Goal: Communication & Community: Share content

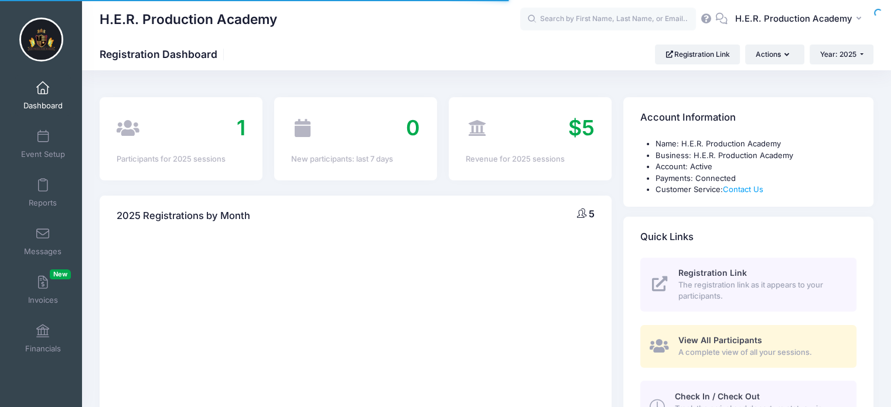
select select
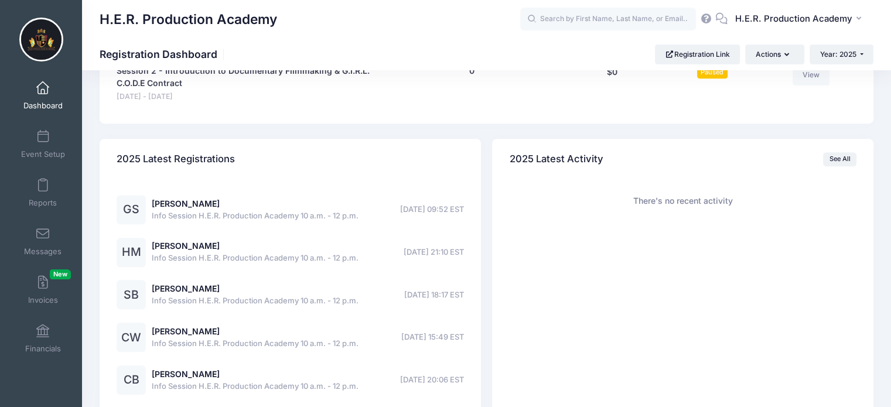
scroll to position [761, 0]
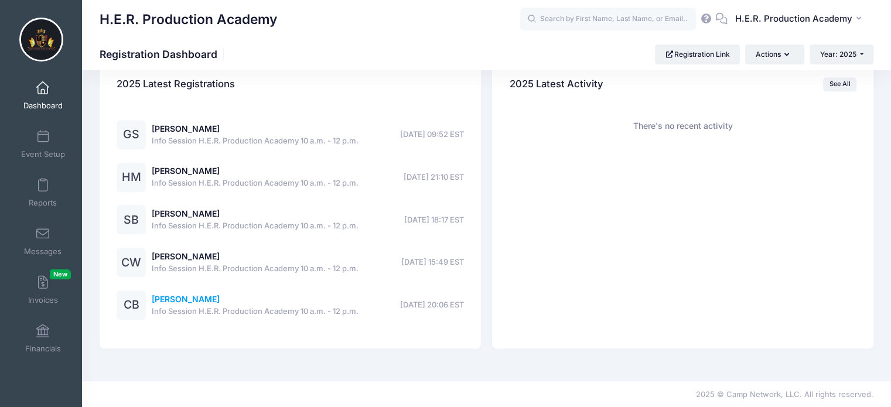
click at [180, 302] on link "[PERSON_NAME]" at bounding box center [186, 299] width 68 height 10
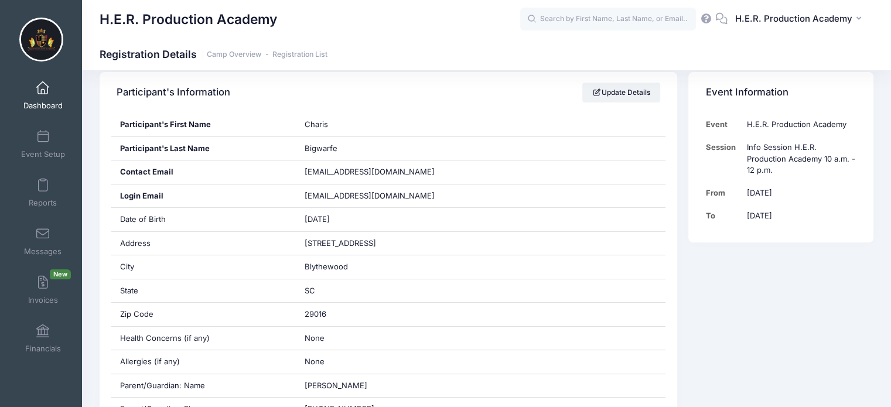
scroll to position [210, 0]
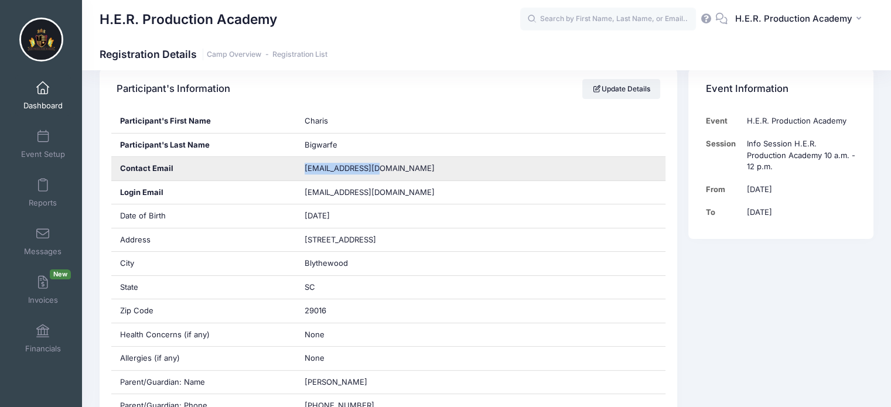
drag, startPoint x: 398, startPoint y: 168, endPoint x: 304, endPoint y: 161, distance: 94.6
click at [304, 161] on div "alexamh@gmail.com" at bounding box center [481, 168] width 370 height 23
copy span "alexamh@gmail.com"
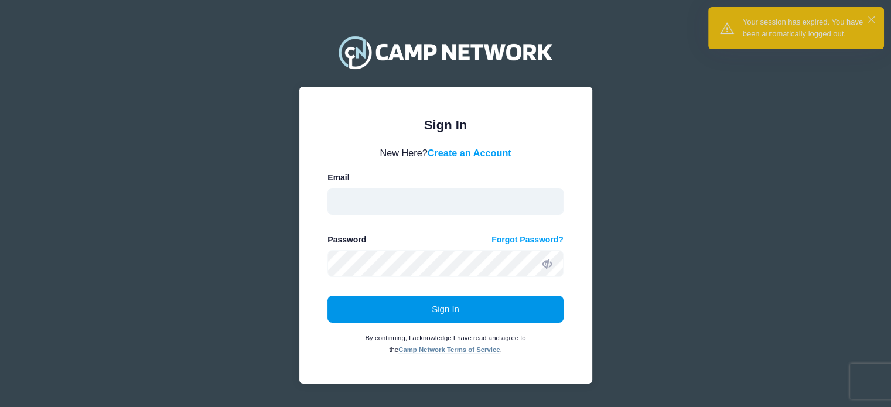
type input "hello@herproductionacademy.com"
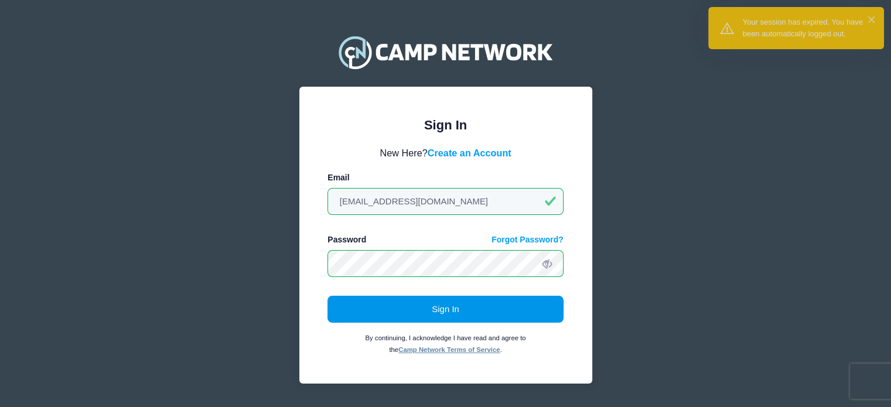
click at [425, 306] on button "Sign In" at bounding box center [445, 309] width 236 height 27
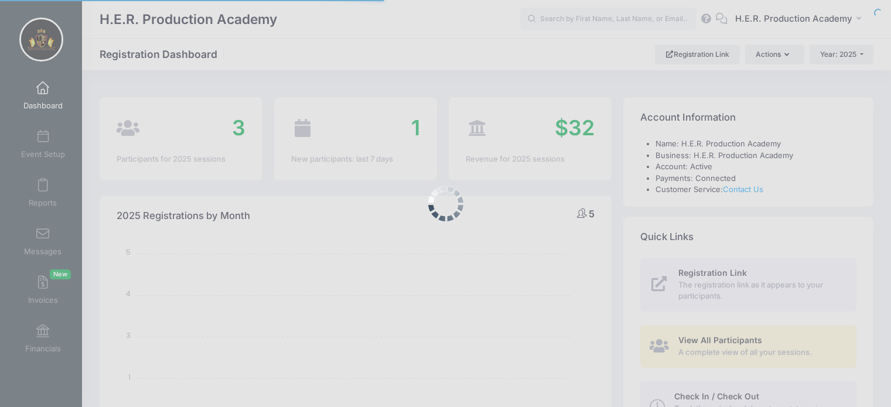
select select
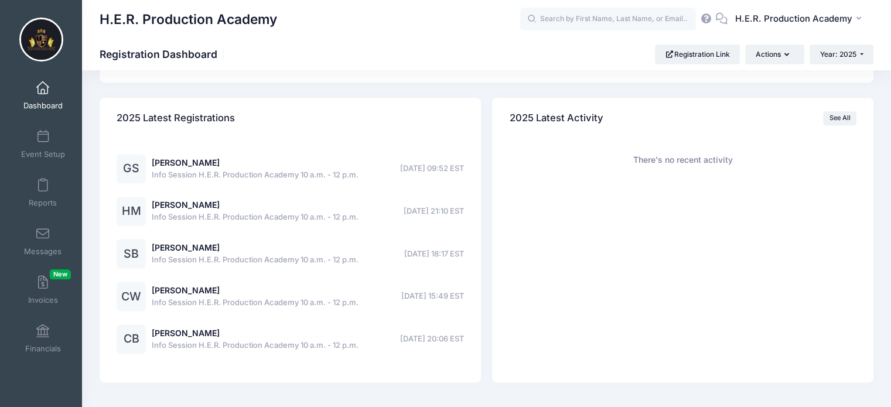
scroll to position [761, 0]
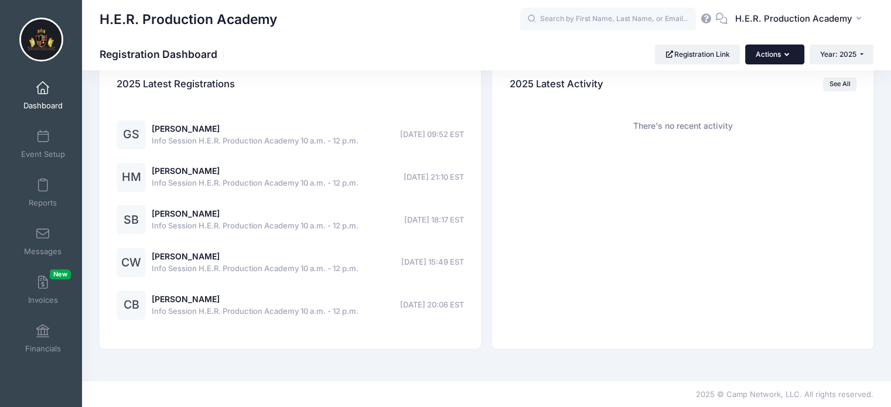
click at [783, 50] on button "Actions" at bounding box center [774, 55] width 59 height 20
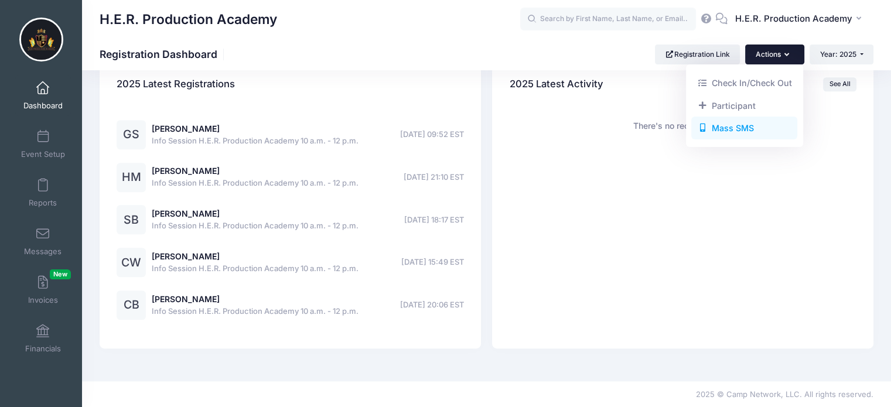
click at [739, 125] on link "Mass SMS" at bounding box center [744, 128] width 106 height 22
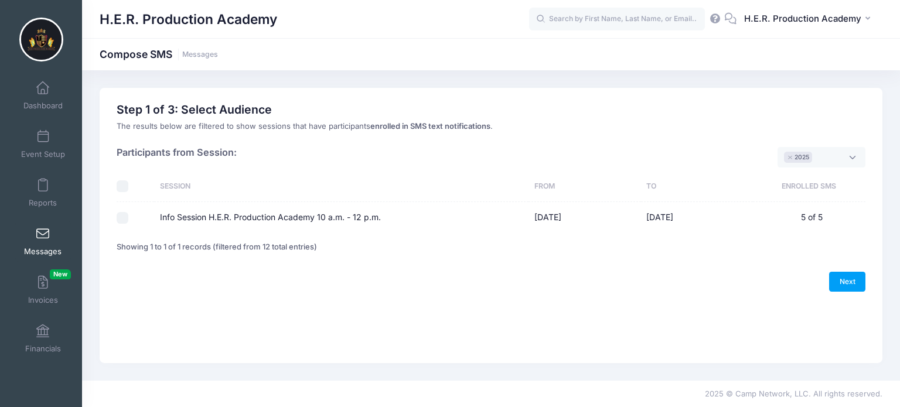
click at [121, 210] on td at bounding box center [135, 217] width 37 height 31
click at [124, 217] on input "Info Session H.E.R. Production Academy 10 a.m. - 12 p.m." at bounding box center [123, 218] width 12 height 12
checkbox input "true"
click at [852, 279] on link "Next" at bounding box center [847, 282] width 36 height 20
select select "50"
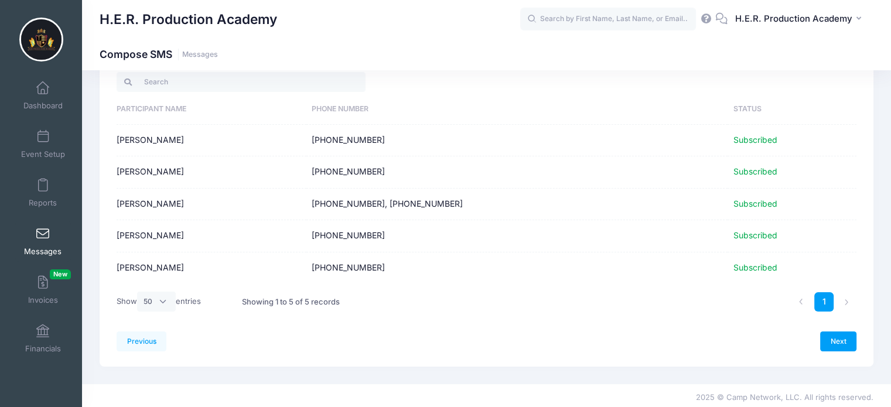
scroll to position [54, 0]
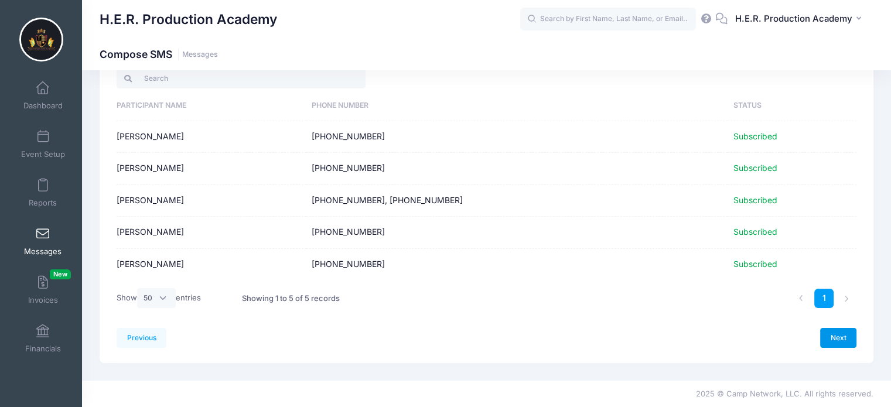
click at [835, 334] on link "Next" at bounding box center [838, 338] width 36 height 20
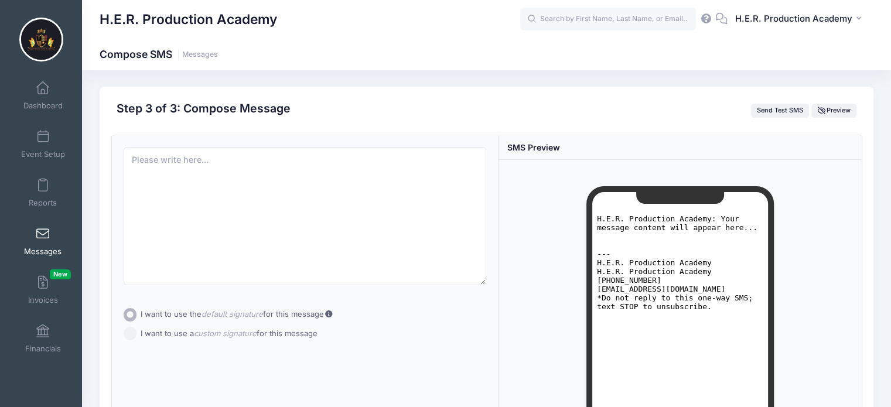
scroll to position [0, 0]
click at [159, 170] on textarea at bounding box center [305, 217] width 363 height 138
click at [139, 168] on textarea at bounding box center [305, 217] width 363 height 138
paste textarea "Hi H.E.R. Moms! 💜 We’re so excited to kick off a new season of H.E.R. Productio…"
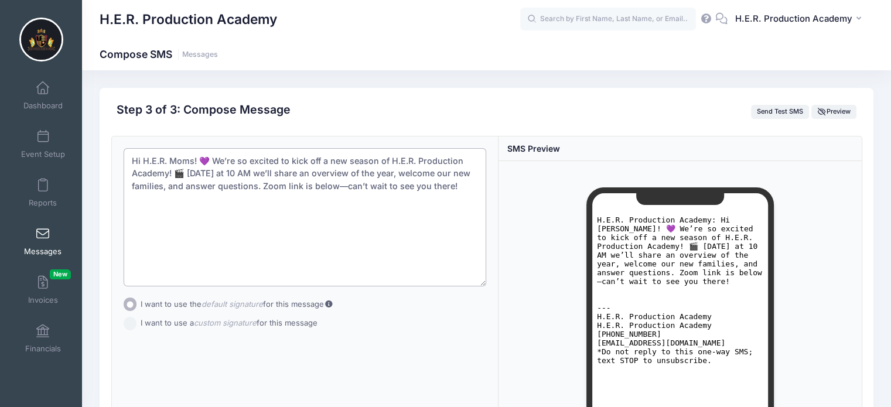
paste textarea "Broken Bread Ministries is inviting you to a scheduled Zoom meeting. Topic: H.E…"
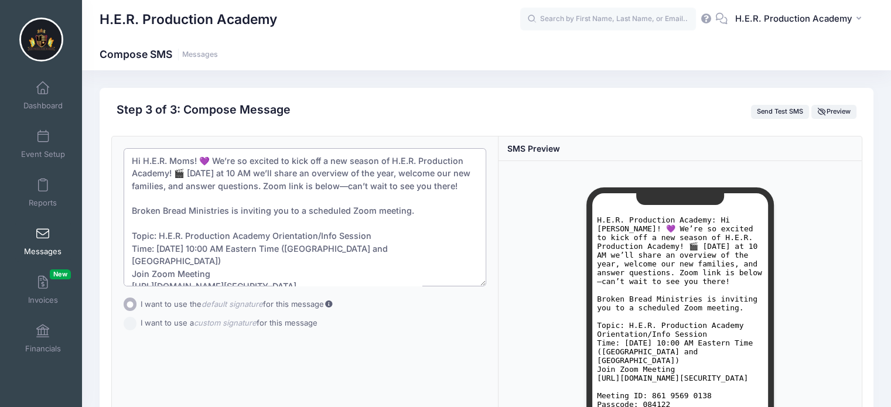
drag, startPoint x: 415, startPoint y: 206, endPoint x: 169, endPoint y: 201, distance: 246.0
click at [169, 201] on textarea "Hi H.E.R. Moms! 💜 We’re so excited to kick off a new season of H.E.R. Productio…" at bounding box center [305, 217] width 363 height 138
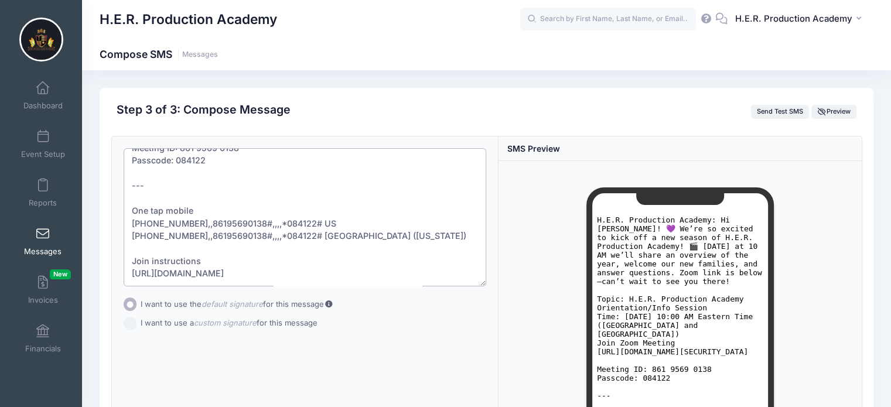
scroll to position [163, 0]
drag, startPoint x: 133, startPoint y: 236, endPoint x: 317, endPoint y: 276, distance: 188.8
click at [317, 276] on textarea "Hi H.E.R. Moms! 💜 We’re so excited to kick off a new season of H.E.R. Productio…" at bounding box center [305, 217] width 363 height 138
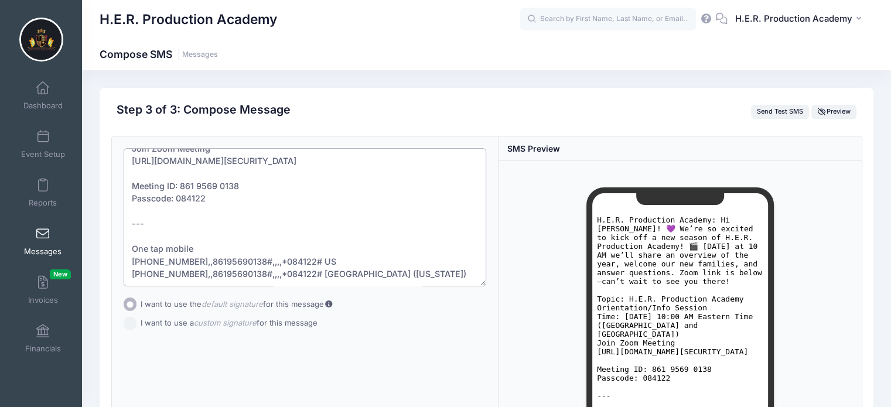
scroll to position [125, 0]
click at [128, 184] on textarea "Hi H.E.R. Moms! 💜 We’re so excited to kick off a new season of H.E.R. Productio…" at bounding box center [305, 217] width 363 height 138
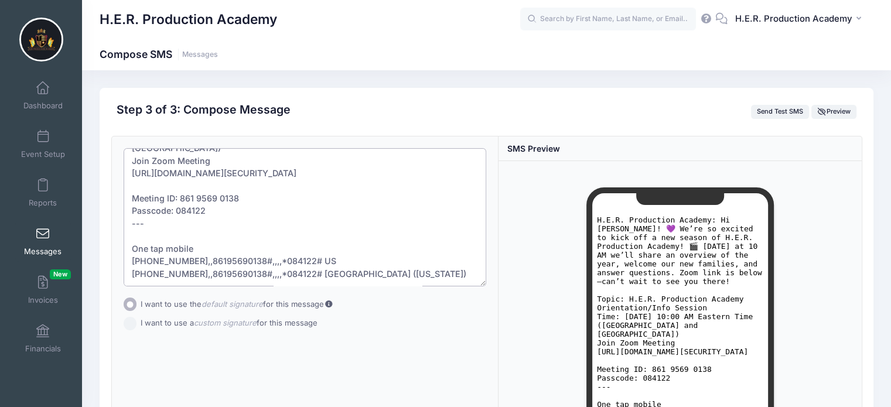
scroll to position [112, 0]
click at [148, 204] on textarea "Hi H.E.R. Moms! 💜 We’re so excited to kick off a new season of H.E.R. Productio…" at bounding box center [305, 217] width 363 height 138
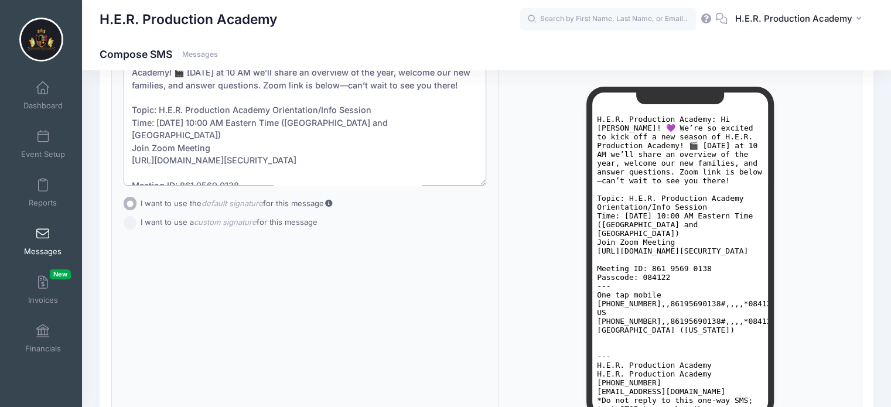
scroll to position [230, 0]
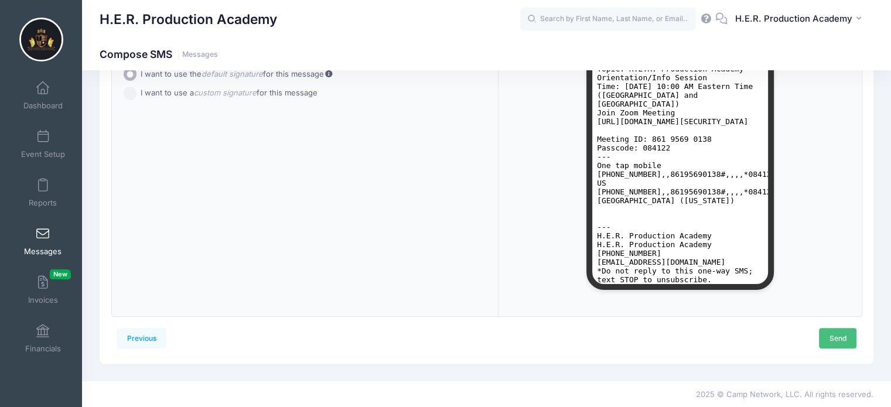
type textarea "Hi H.E.R. Moms! 💜 We’re so excited to kick off a new season of H.E.R. Productio…"
click at [836, 344] on link "Send" at bounding box center [837, 338] width 37 height 20
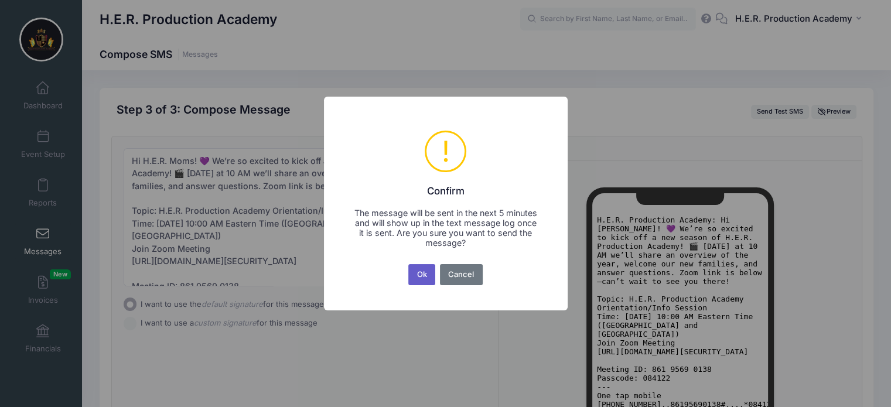
click at [419, 269] on button "Ok" at bounding box center [421, 274] width 27 height 21
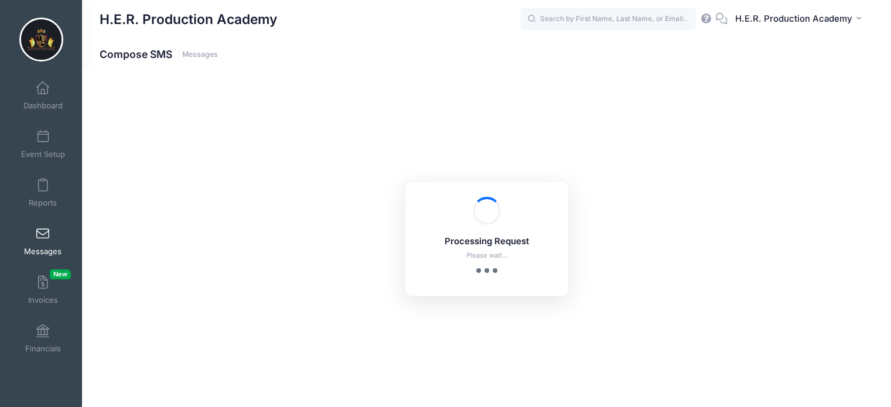
scroll to position [230, 0]
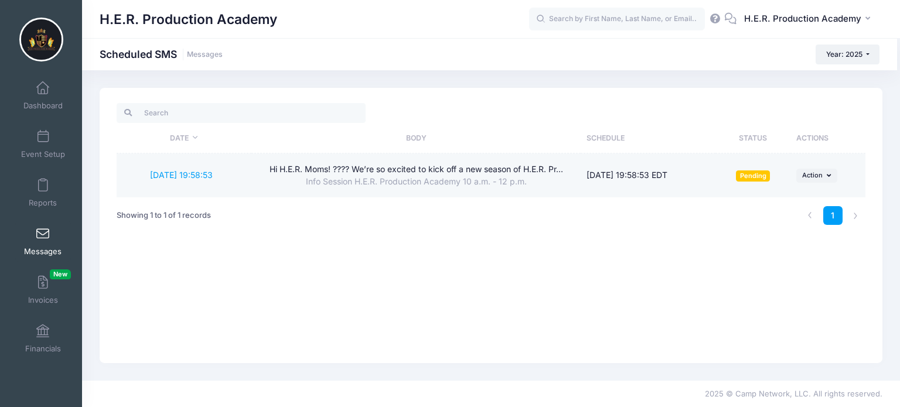
click at [348, 170] on div "Hi H.E.R. Moms! ???? We’re so excited to kick off a new season of H.E.R. Pr..." at bounding box center [416, 169] width 318 height 12
click at [754, 176] on span "Pending" at bounding box center [753, 175] width 34 height 11
click at [808, 173] on span "Action" at bounding box center [812, 175] width 21 height 8
click at [189, 180] on td "[DATE] 19:58:53" at bounding box center [184, 174] width 135 height 43
click at [189, 175] on link "[DATE] 19:58:53" at bounding box center [181, 175] width 63 height 10
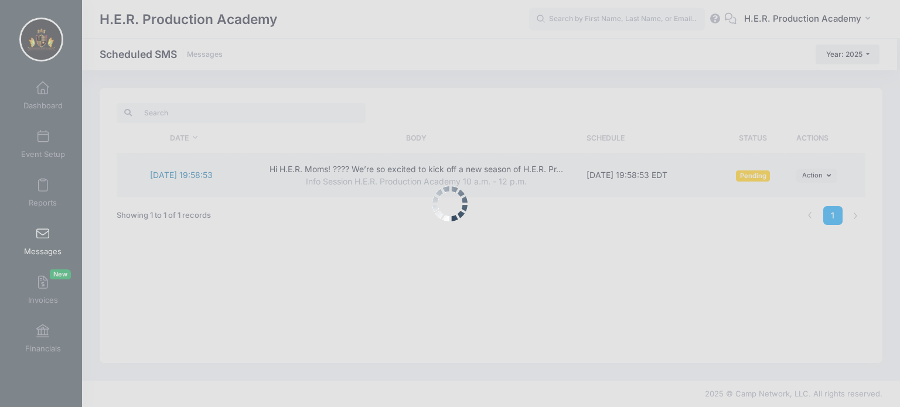
click at [189, 175] on div at bounding box center [450, 203] width 900 height 407
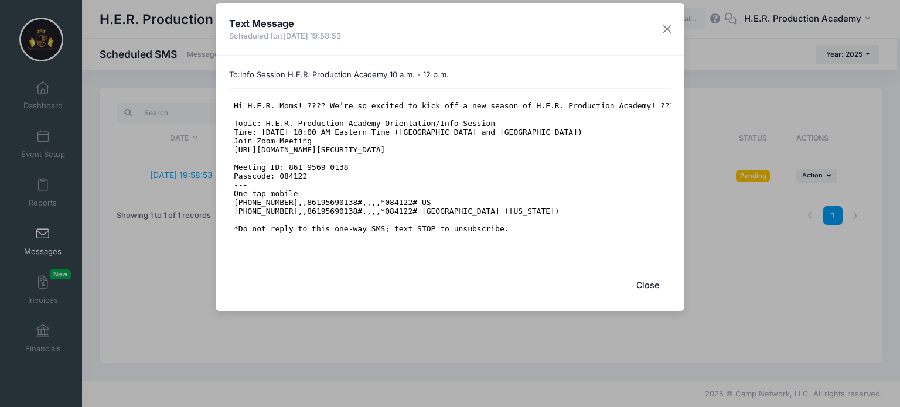
click at [319, 108] on pre "Hi H.E.R. Moms! ???? We’re so excited to kick off a new season of H.E.R. Produc…" at bounding box center [449, 167] width 433 height 132
click at [646, 285] on button "Close" at bounding box center [647, 285] width 47 height 25
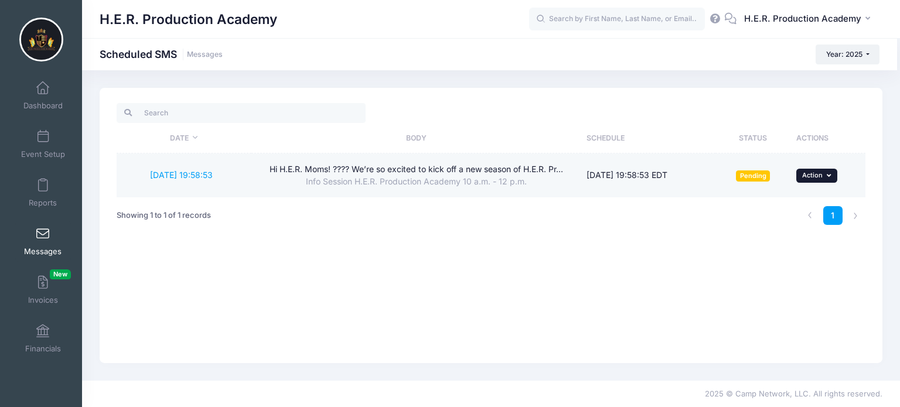
click at [822, 172] on button "... Action" at bounding box center [816, 176] width 41 height 14
click at [784, 248] on link "Delete" at bounding box center [792, 246] width 77 height 22
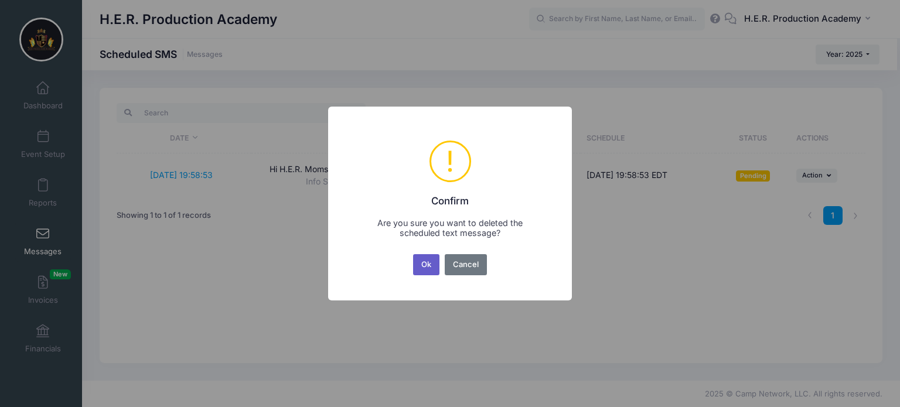
click at [419, 269] on button "Ok" at bounding box center [426, 264] width 27 height 21
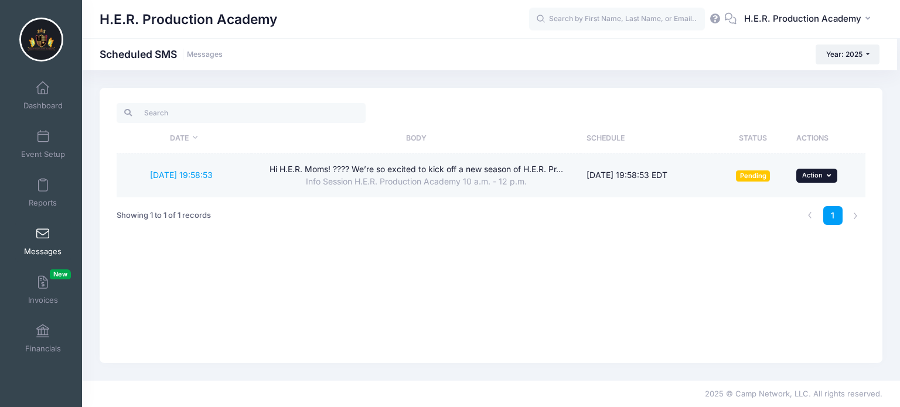
click at [831, 176] on icon "button" at bounding box center [829, 175] width 7 height 6
click at [804, 224] on link "Reschedule" at bounding box center [792, 223] width 77 height 22
type input "08/29/2025"
type input "19:58"
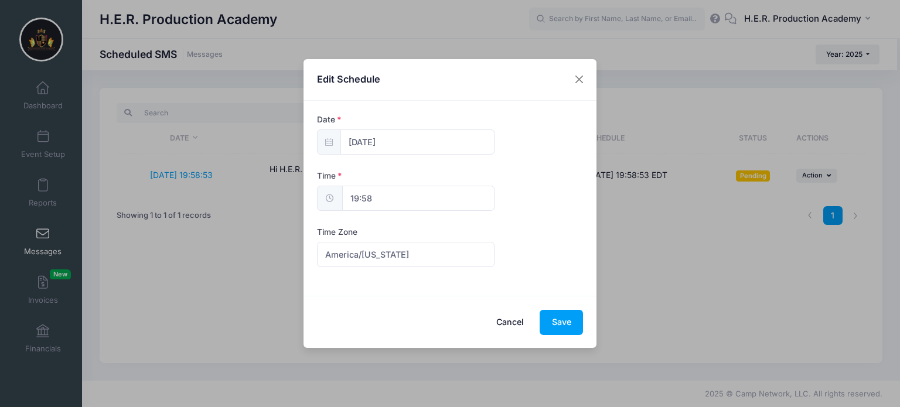
click at [333, 198] on icon at bounding box center [329, 198] width 9 height 8
click at [327, 144] on icon at bounding box center [329, 142] width 8 height 8
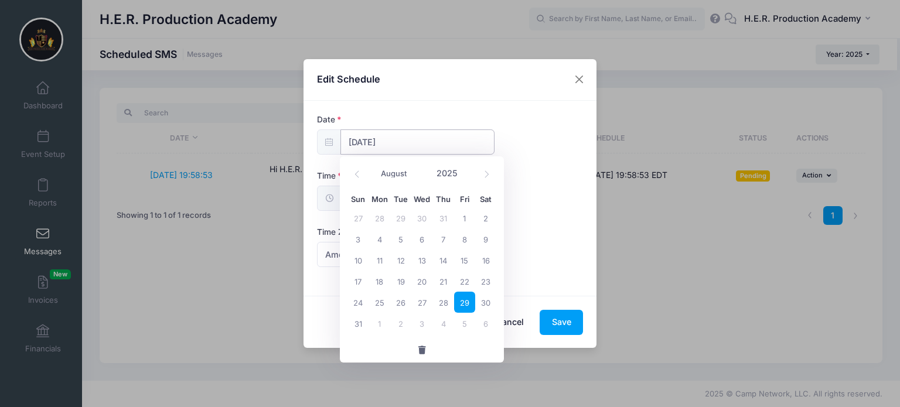
click at [412, 137] on input "08/29/2025" at bounding box center [417, 141] width 154 height 25
click at [487, 306] on span "30" at bounding box center [485, 302] width 21 height 21
type input "08/30/2025"
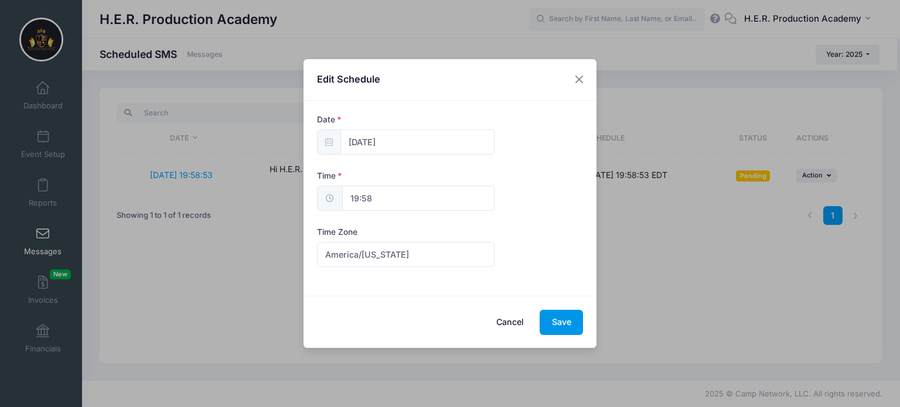
click at [564, 324] on button "Save" at bounding box center [560, 322] width 43 height 25
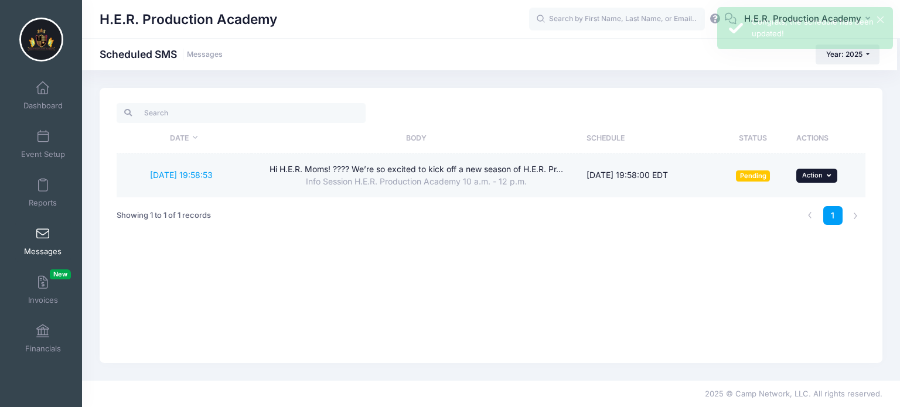
click at [819, 179] on button "... Action" at bounding box center [816, 176] width 41 height 14
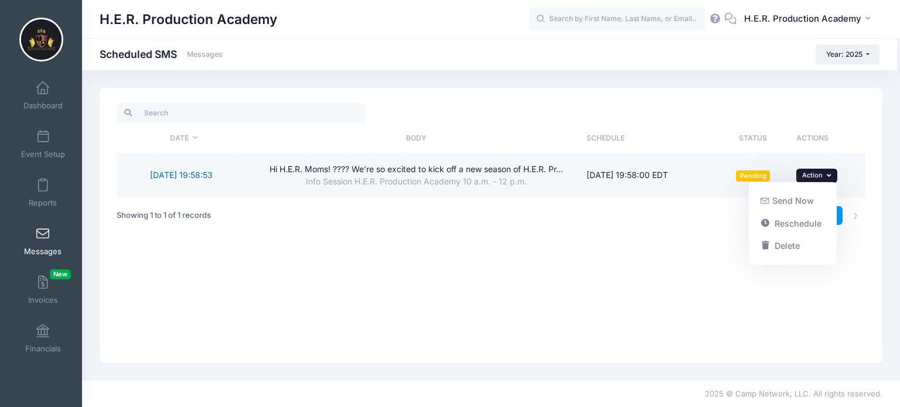
click at [198, 173] on link "[DATE] 19:58:53" at bounding box center [181, 175] width 63 height 10
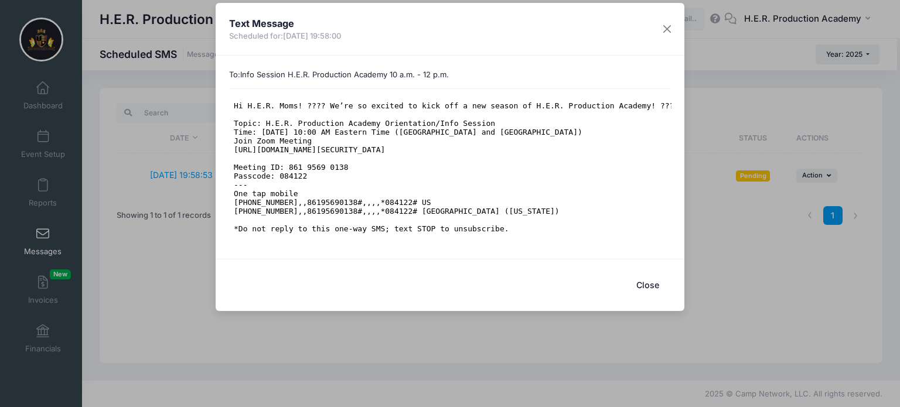
click at [320, 105] on pre "Hi H.E.R. Moms! ???? We’re so excited to kick off a new season of H.E.R. Produc…" at bounding box center [449, 167] width 433 height 132
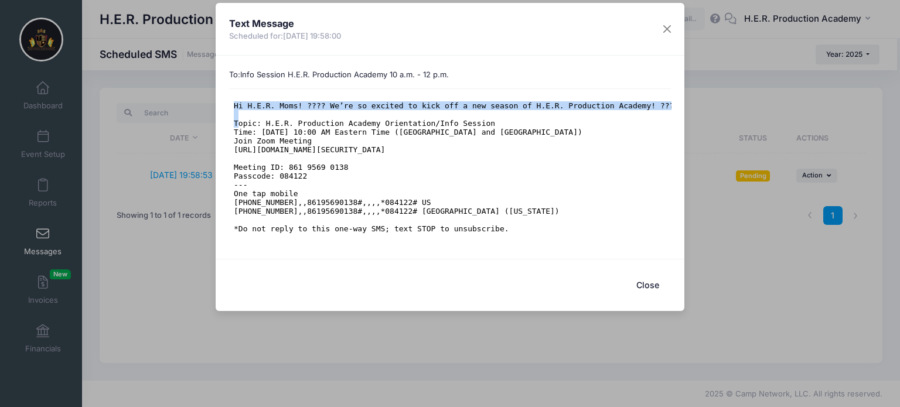
click at [320, 105] on pre "Hi H.E.R. Moms! ???? We’re so excited to kick off a new season of H.E.R. Produc…" at bounding box center [449, 167] width 433 height 132
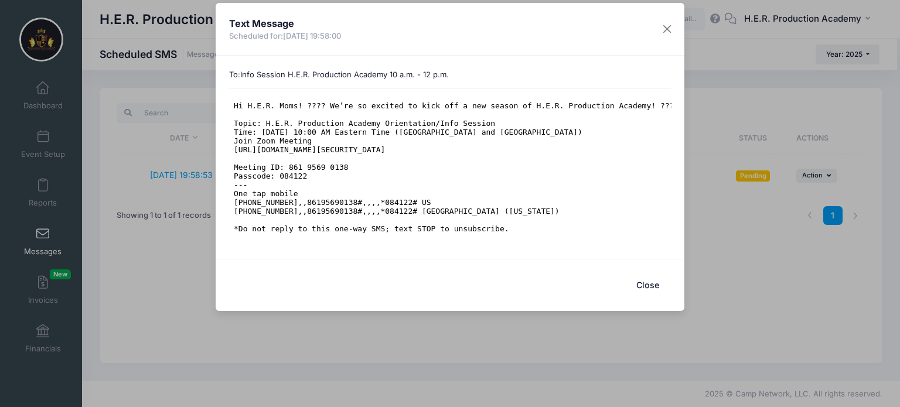
drag, startPoint x: 490, startPoint y: 220, endPoint x: 462, endPoint y: 156, distance: 69.5
click html "Hi H.E.R. Moms! ???? We’re so excited to kick off a new season of H.E.R. Produc…"
click at [398, 187] on pre "Hi H.E.R. Moms! ???? We’re so excited to kick off a new season of H.E.R. Produc…" at bounding box center [449, 167] width 433 height 132
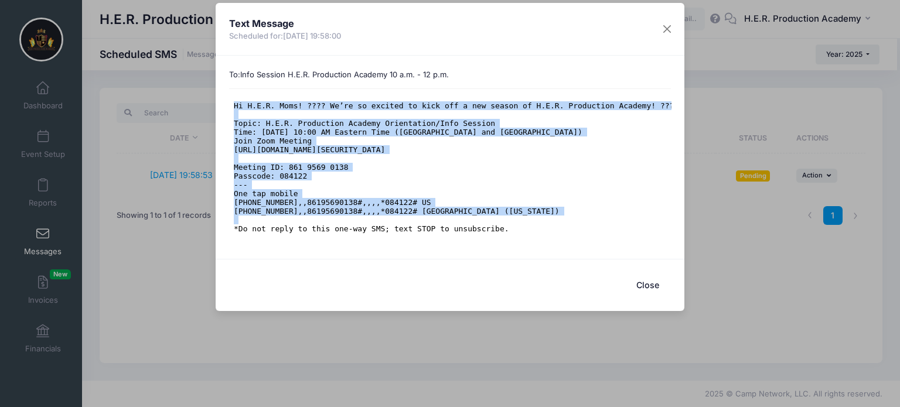
drag, startPoint x: 471, startPoint y: 209, endPoint x: 216, endPoint y: 97, distance: 278.6
click html "Hi H.E.R. Moms! ???? We’re so excited to kick off a new season of H.E.R. Produc…"
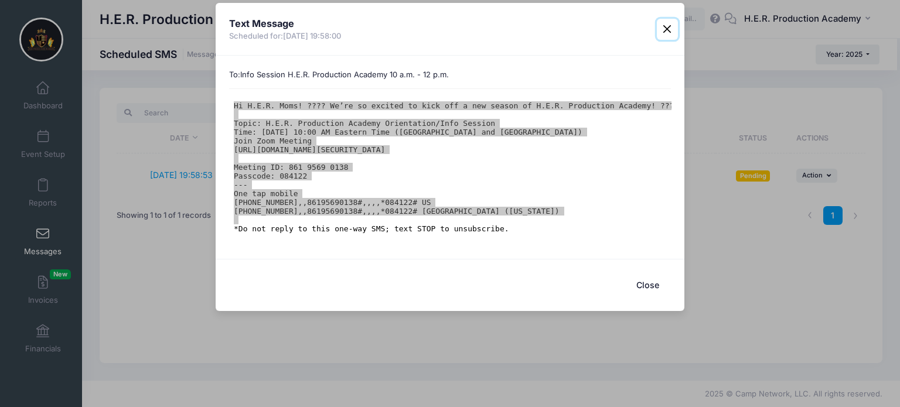
click at [667, 25] on button "Close" at bounding box center [667, 29] width 21 height 21
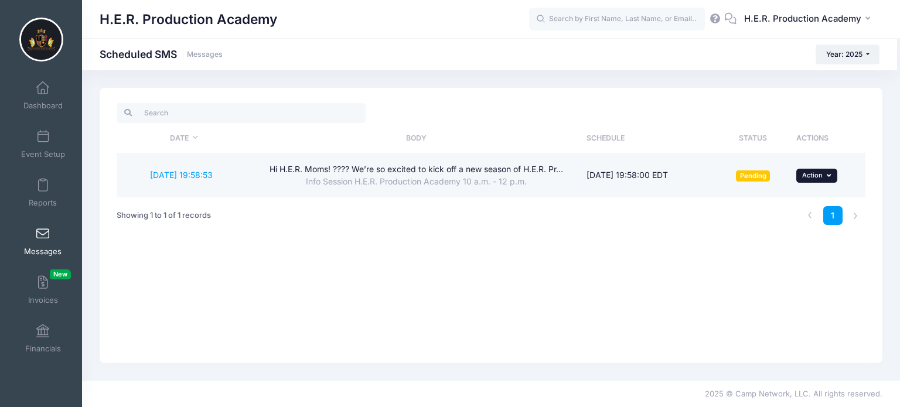
click at [816, 176] on span "Action" at bounding box center [812, 175] width 21 height 8
click at [792, 245] on link "Delete" at bounding box center [792, 246] width 77 height 22
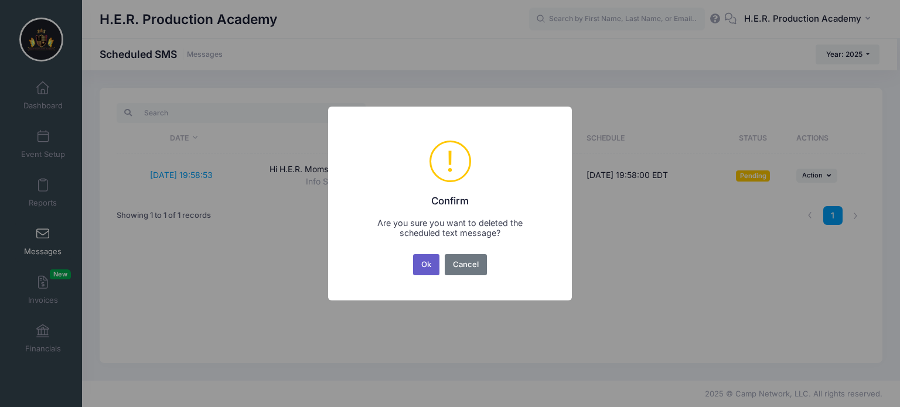
click at [422, 261] on button "Ok" at bounding box center [426, 264] width 27 height 21
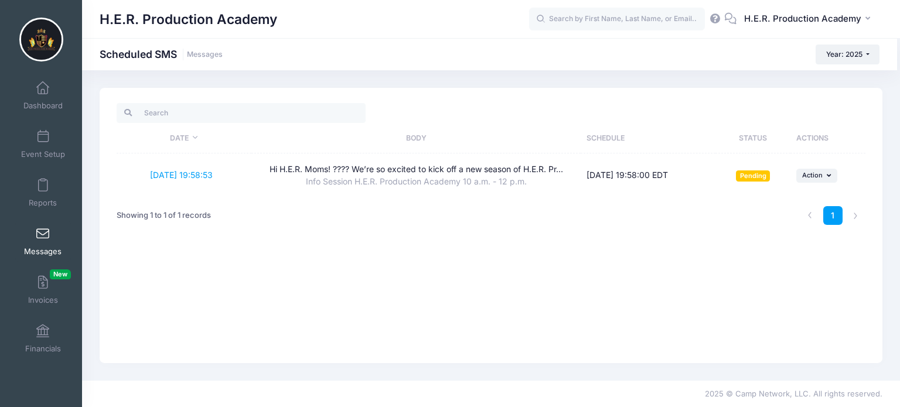
click at [48, 229] on link "Messages" at bounding box center [43, 241] width 56 height 41
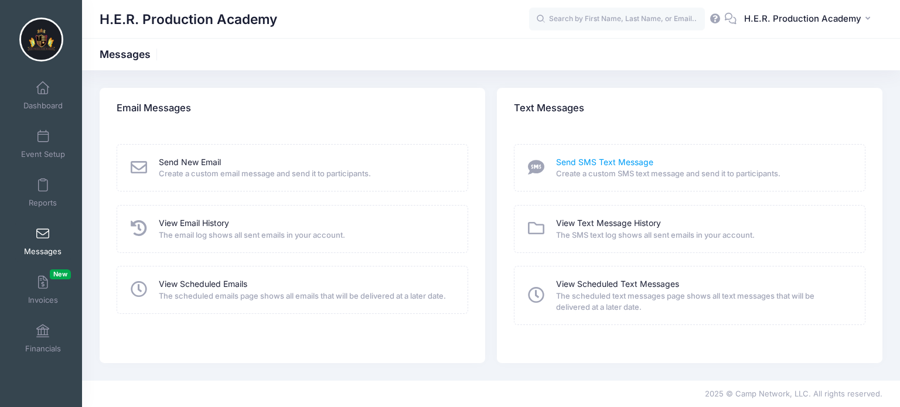
click at [603, 161] on link "Send SMS Text Message" at bounding box center [604, 162] width 97 height 12
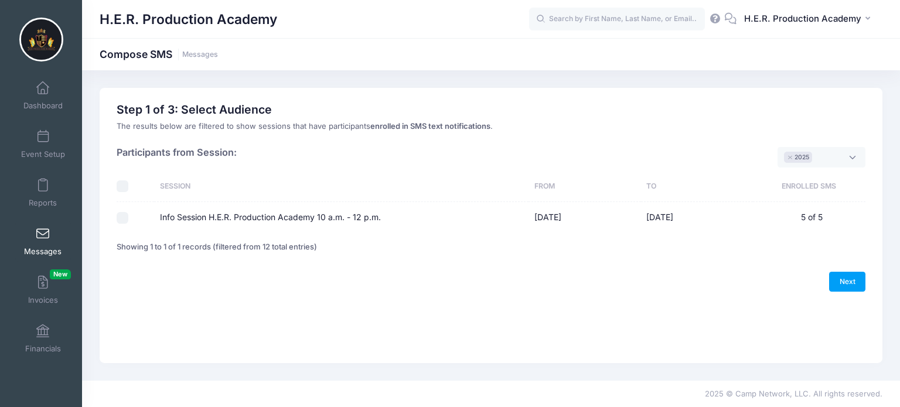
click at [120, 217] on input "Info Session H.E.R. Production Academy 10 a.m. - 12 p.m." at bounding box center [123, 218] width 12 height 12
checkbox input "true"
click at [847, 283] on link "Next" at bounding box center [847, 282] width 36 height 20
select select "50"
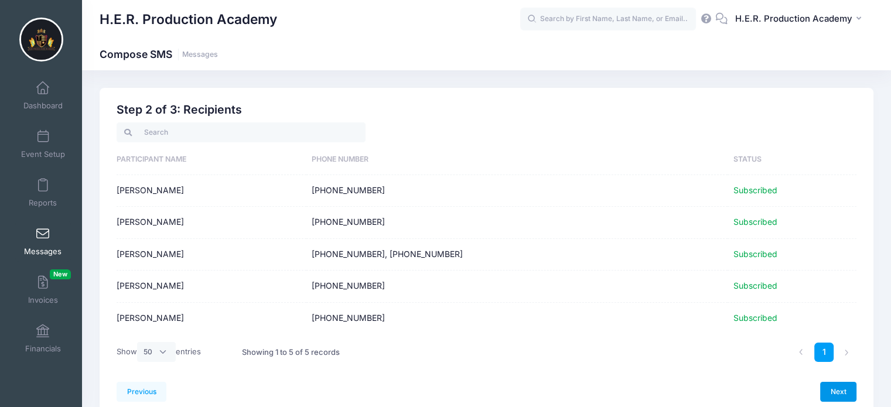
click at [846, 387] on link "Next" at bounding box center [838, 392] width 36 height 20
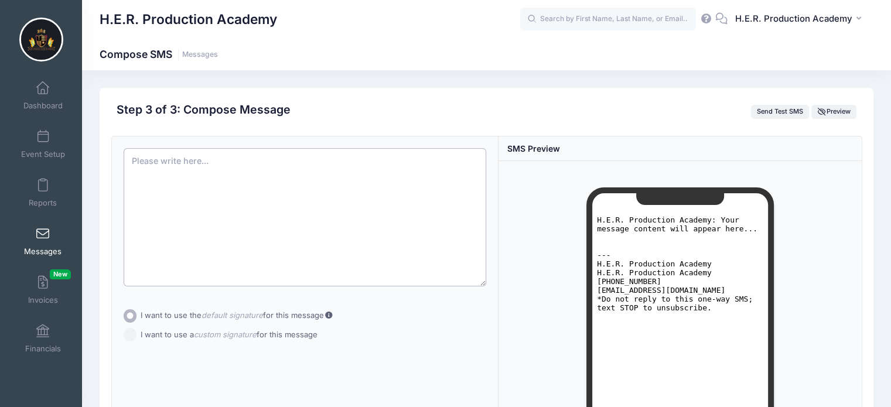
click at [136, 160] on textarea at bounding box center [305, 217] width 363 height 138
drag, startPoint x: 136, startPoint y: 160, endPoint x: 378, endPoint y: 187, distance: 243.5
click at [378, 187] on textarea at bounding box center [305, 217] width 363 height 138
click at [131, 338] on input "I want to use a custom signature for this message" at bounding box center [130, 334] width 13 height 13
radio input "true"
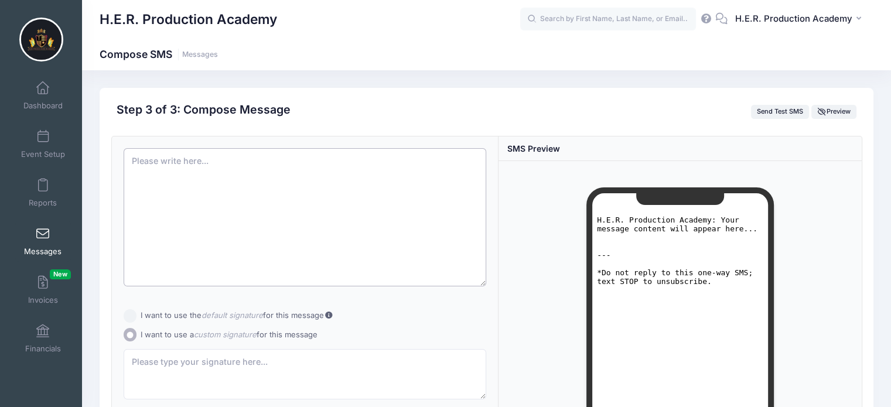
click at [131, 165] on textarea at bounding box center [305, 217] width 363 height 138
paste textarea "Broken Bread Ministries is inviting you to a scheduled Zoom meeting. Topic: H.E…"
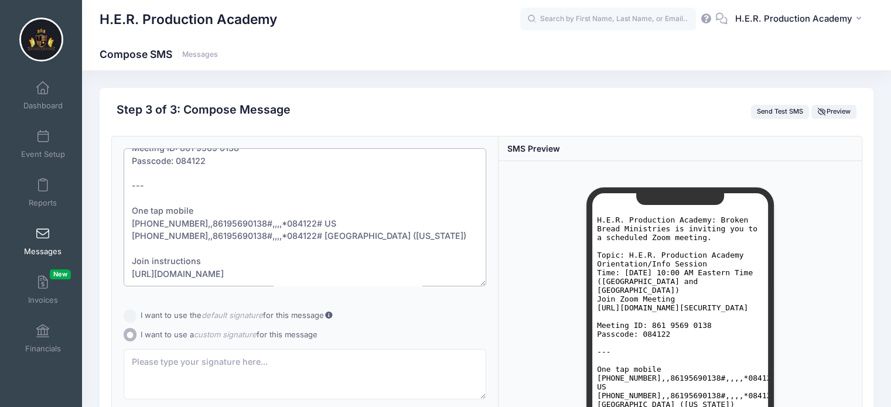
scroll to position [138, 0]
drag, startPoint x: 132, startPoint y: 238, endPoint x: 201, endPoint y: 282, distance: 82.1
click at [201, 282] on textarea "Broken Bread Ministries is inviting you to a scheduled Zoom meeting. Topic: H.E…" at bounding box center [305, 217] width 363 height 138
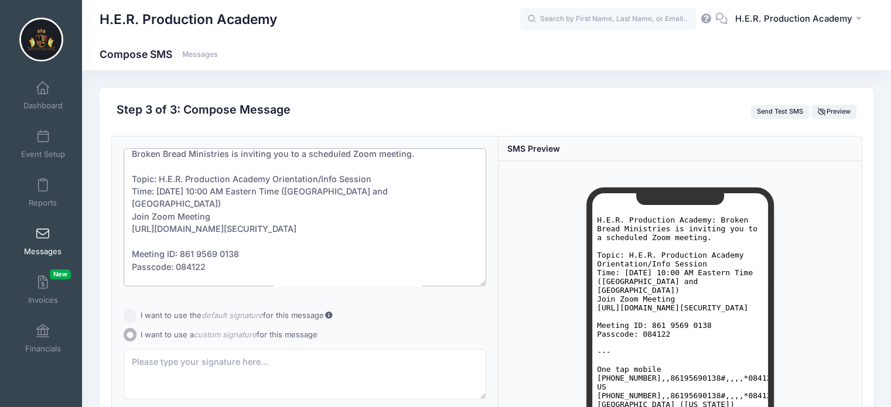
scroll to position [0, 0]
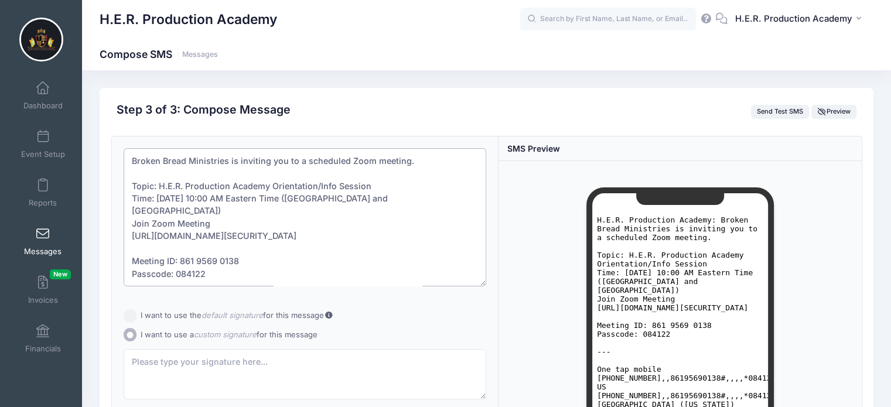
drag, startPoint x: 409, startPoint y: 163, endPoint x: 71, endPoint y: 155, distance: 338.6
click at [71, 155] on div "My Events Dashboard Reports" at bounding box center [445, 319] width 891 height 638
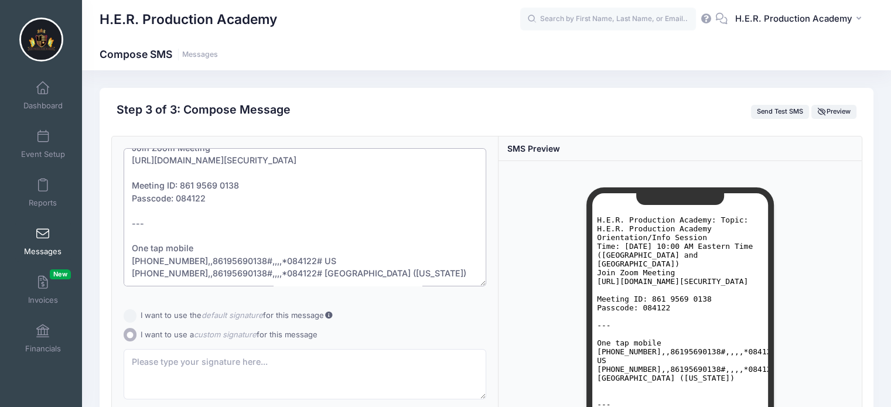
scroll to position [100, 0]
click at [137, 187] on textarea "Topic: H.E.R. Production Academy Orientation/Info Session Time: Aug 30, 2025 10…" at bounding box center [305, 217] width 363 height 138
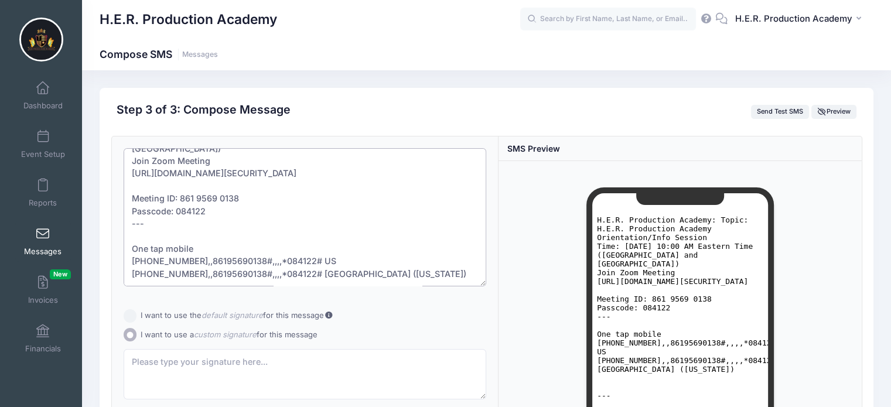
scroll to position [87, 0]
click at [135, 209] on textarea "Topic: H.E.R. Production Academy Orientation/Info Session Time: Aug 30, 2025 10…" at bounding box center [305, 217] width 363 height 138
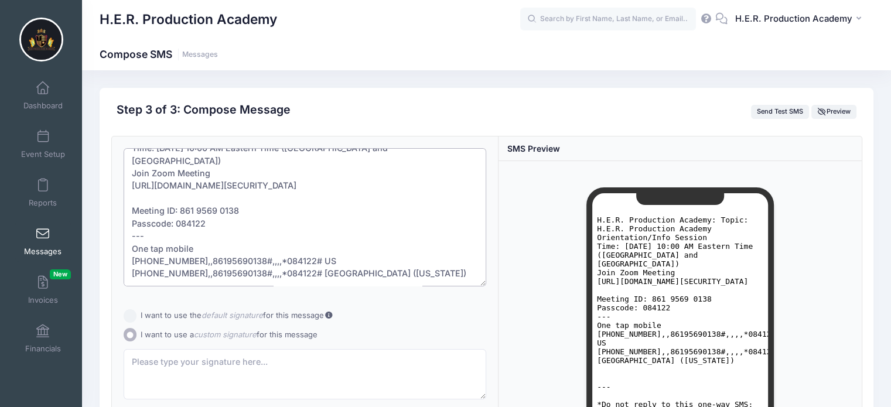
scroll to position [0, 0]
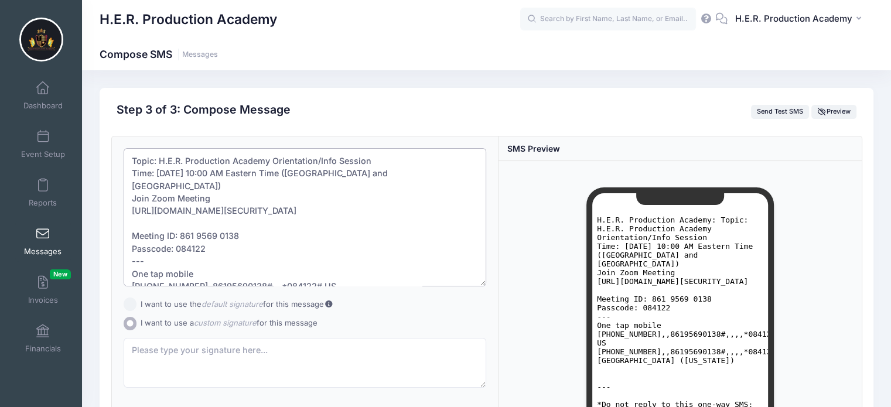
click at [139, 159] on textarea "Topic: H.E.R. Production Academy Orientation/Info Session Time: Aug 30, 2025 10…" at bounding box center [305, 217] width 363 height 138
paste textarea "Hi H.E.R. Moms! 💜 We’re so excited to kick off a new season of H.E.R. Productio…"
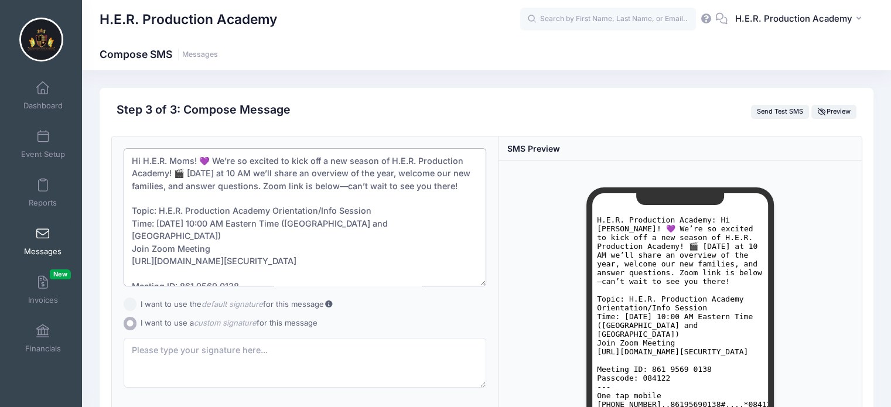
click at [209, 160] on textarea "Hi H.E.R. Moms! 💜 We’re so excited to kick off a new season of H.E.R. Productio…" at bounding box center [305, 217] width 363 height 138
click at [186, 175] on textarea "Hi H.E.R. Moms! We’re so excited to kick off a new season of H.E.R. Production …" at bounding box center [305, 217] width 363 height 138
click at [403, 230] on textarea "Hi H.E.R. Moms! We’re so excited to kick off a new season of H.E.R. Production …" at bounding box center [305, 217] width 363 height 138
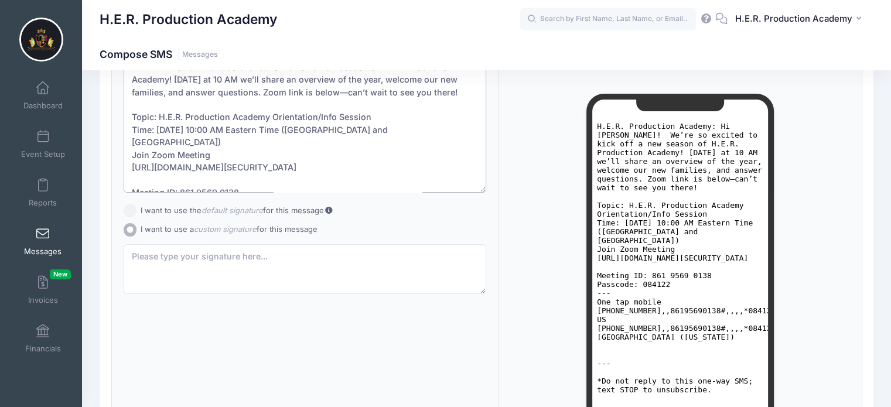
scroll to position [104, 0]
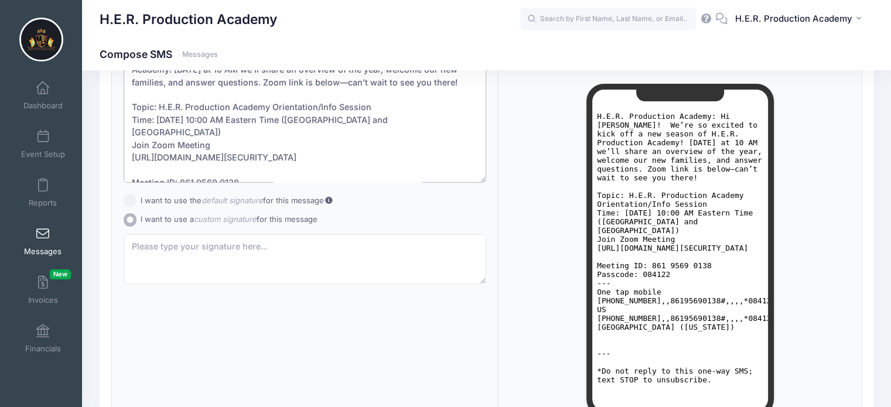
type textarea "Hi H.E.R. Moms! We’re so excited to kick off a new season of H.E.R. Production …"
click at [297, 250] on textarea at bounding box center [305, 259] width 363 height 50
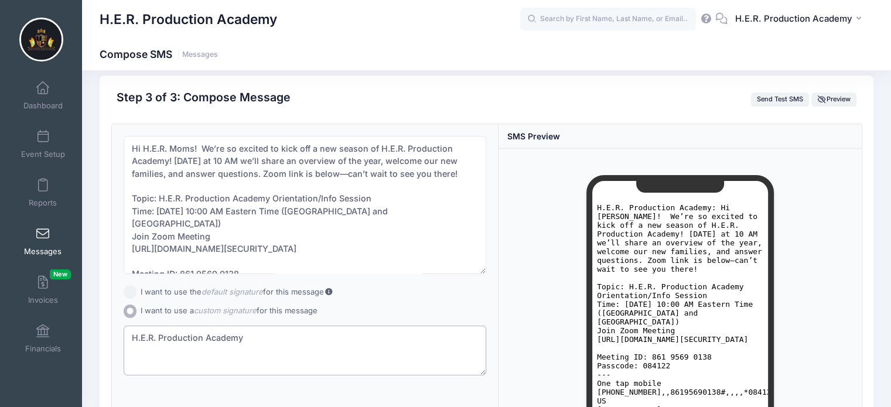
scroll to position [0, 0]
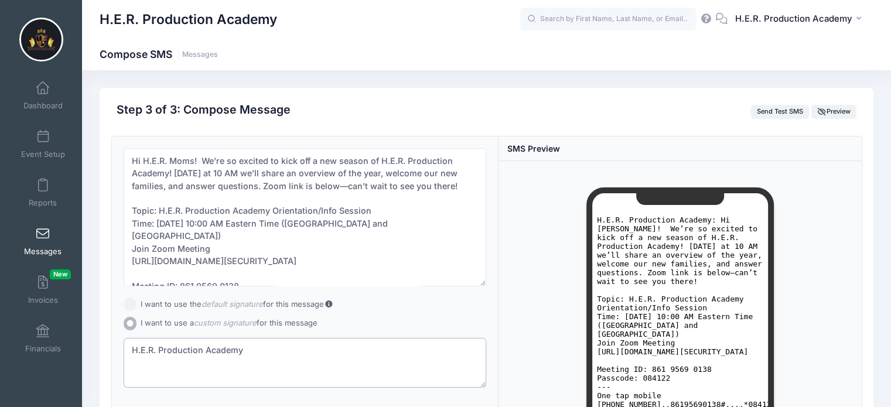
type textarea "H.E.R. Production Academy"
drag, startPoint x: 376, startPoint y: 253, endPoint x: 101, endPoint y: 110, distance: 310.4
click at [101, 110] on div "Previous Send Step 3 of 4: Compose Audience Roster Compose Step 1 of 3: Select …" at bounding box center [487, 341] width 774 height 506
click at [768, 115] on button "Send Test SMS" at bounding box center [780, 112] width 59 height 14
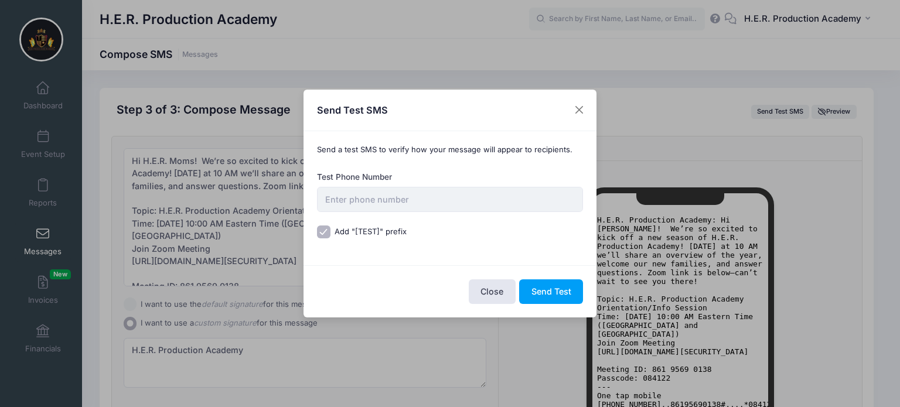
click at [319, 233] on input "Add "[TEST]" prefix to subject" at bounding box center [323, 232] width 13 height 13
click at [328, 232] on input "Add "[TEST]" prefix to subject" at bounding box center [323, 232] width 13 height 13
click at [562, 295] on button "Send Test" at bounding box center [551, 291] width 64 height 25
click at [323, 234] on input "Add "[TEST]" prefix to subject" at bounding box center [323, 232] width 13 height 13
checkbox input "false"
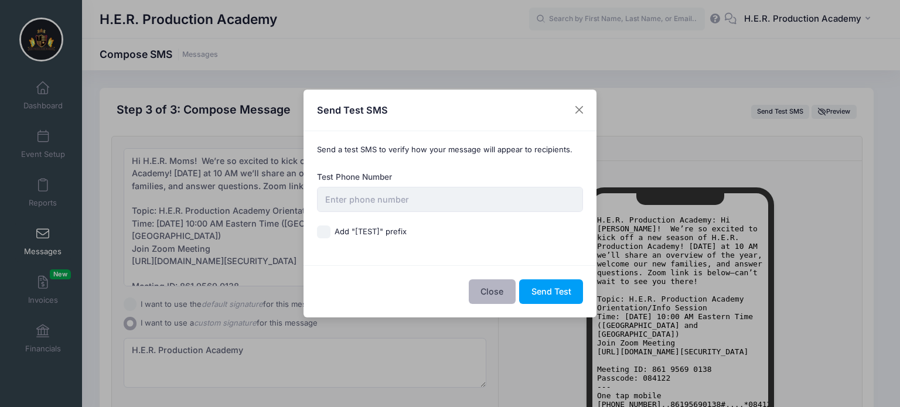
click at [496, 301] on button "Close" at bounding box center [492, 291] width 47 height 25
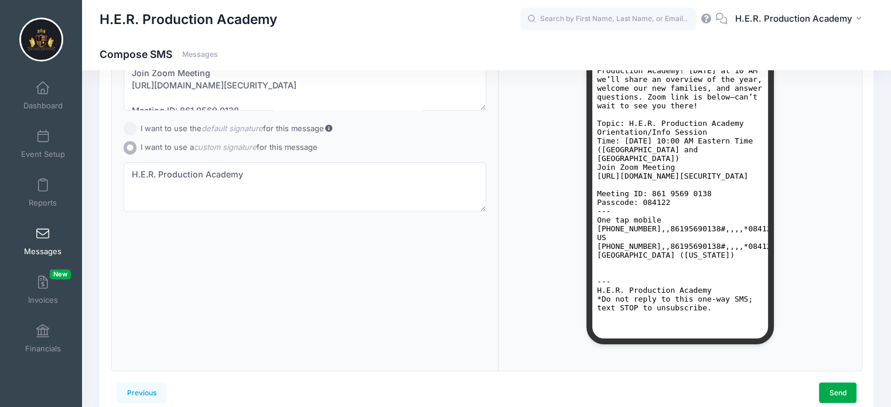
scroll to position [230, 0]
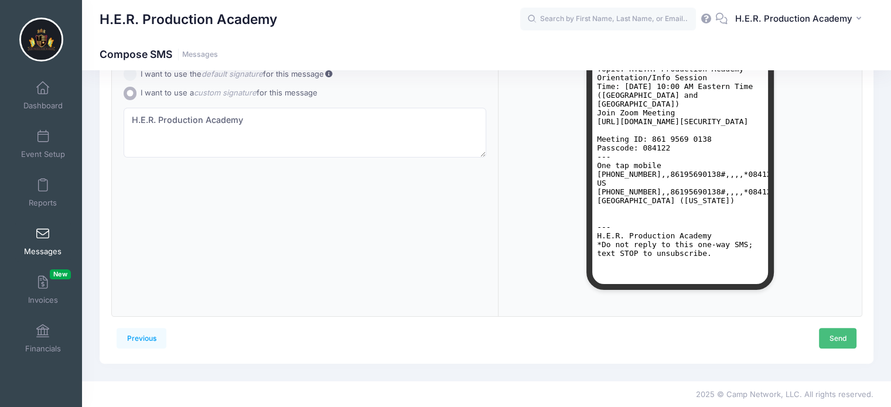
click at [834, 343] on link "Send" at bounding box center [837, 338] width 37 height 20
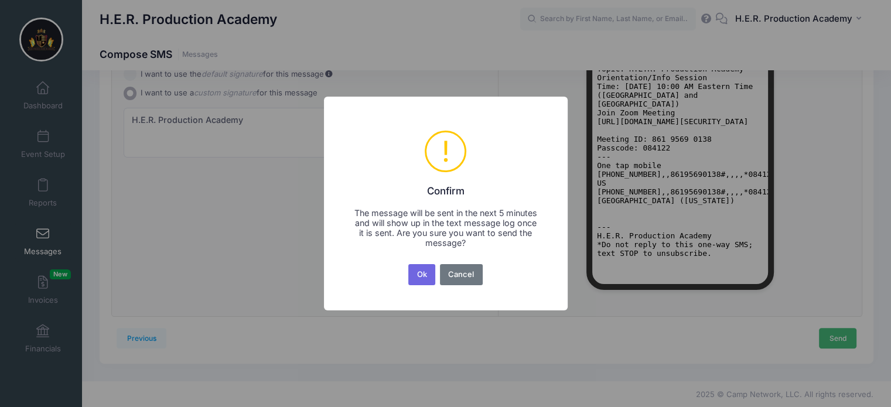
scroll to position [0, 0]
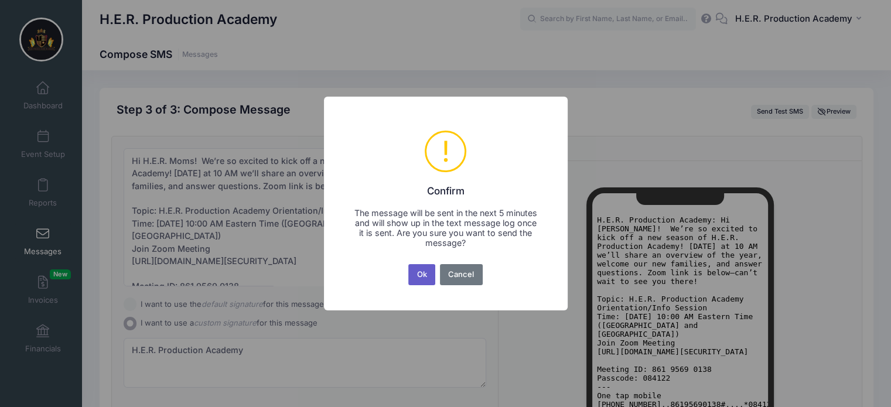
click at [429, 276] on button "Ok" at bounding box center [421, 274] width 27 height 21
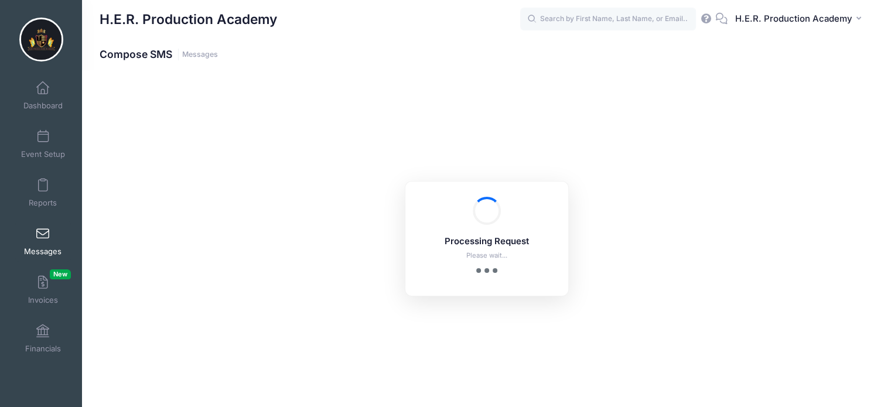
scroll to position [230, 0]
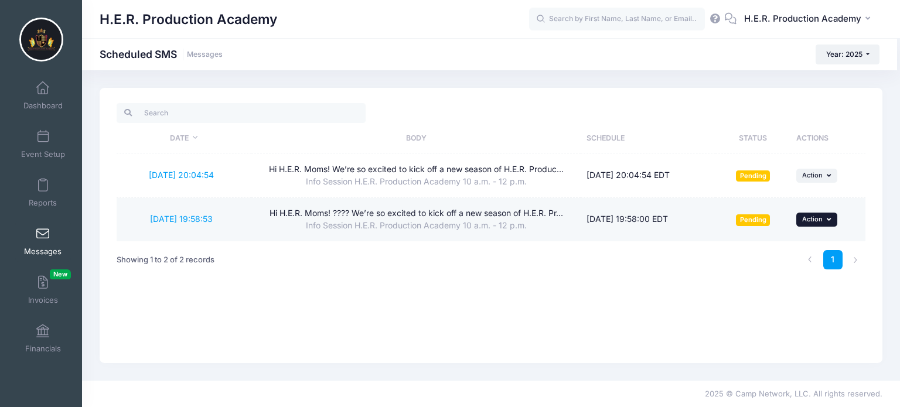
click at [818, 218] on span "Action" at bounding box center [812, 219] width 21 height 8
click at [789, 293] on link "Delete" at bounding box center [792, 290] width 77 height 22
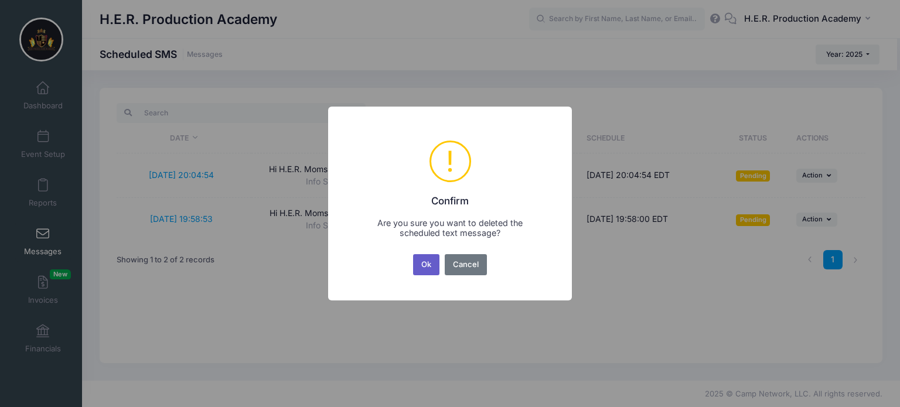
click at [426, 265] on button "Ok" at bounding box center [426, 264] width 27 height 21
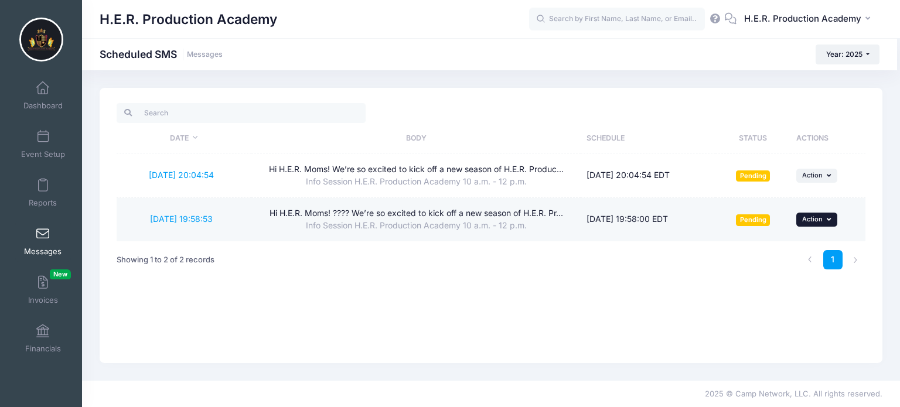
click at [813, 224] on button "... Action" at bounding box center [816, 220] width 41 height 14
click at [778, 291] on link "Delete" at bounding box center [792, 290] width 77 height 22
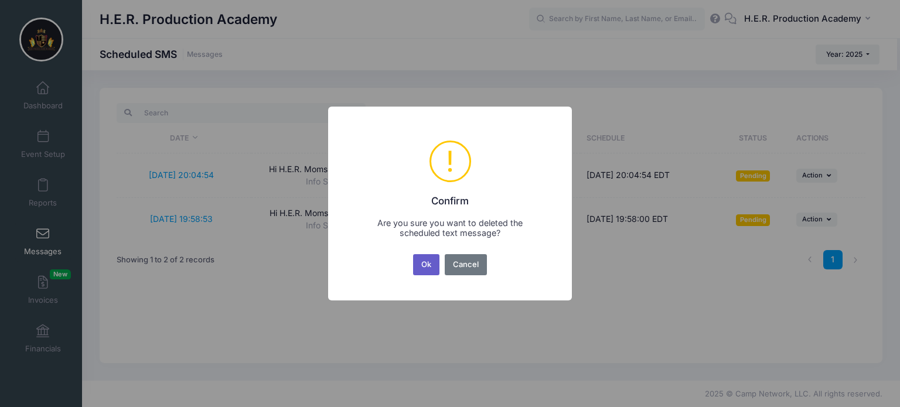
click at [418, 262] on button "Ok" at bounding box center [426, 264] width 27 height 21
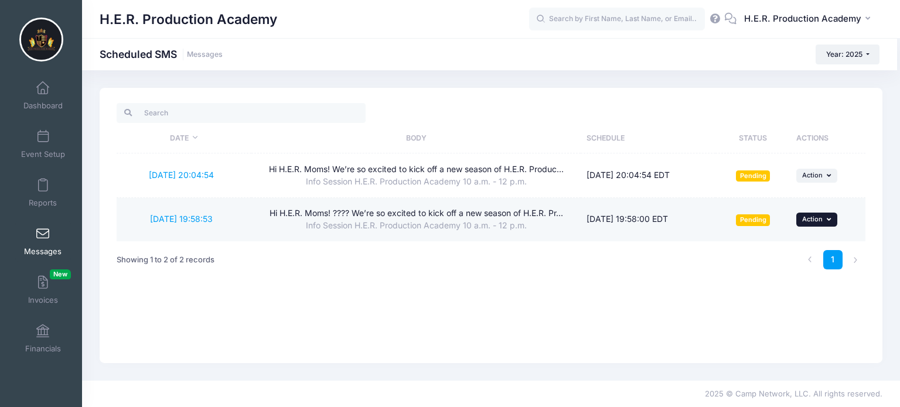
click at [816, 224] on button "... Action" at bounding box center [816, 220] width 41 height 14
click at [792, 288] on link "Delete" at bounding box center [792, 290] width 77 height 22
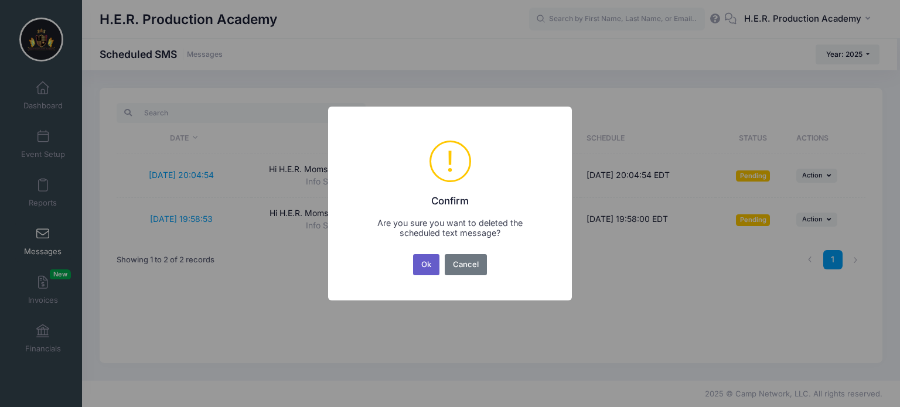
click at [428, 269] on button "Ok" at bounding box center [426, 264] width 27 height 21
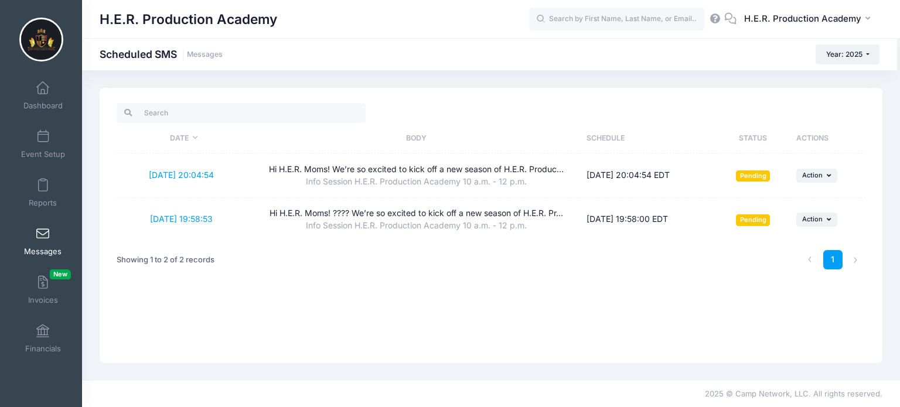
click at [55, 245] on link "Messages" at bounding box center [43, 241] width 56 height 41
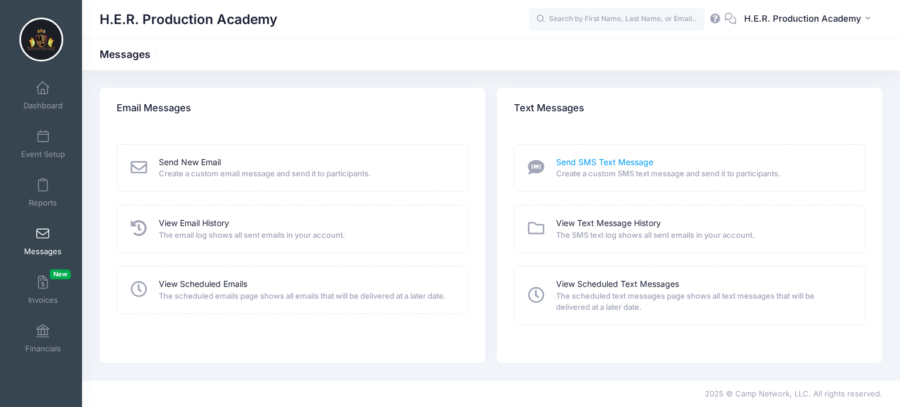
click at [621, 163] on link "Send SMS Text Message" at bounding box center [604, 162] width 97 height 12
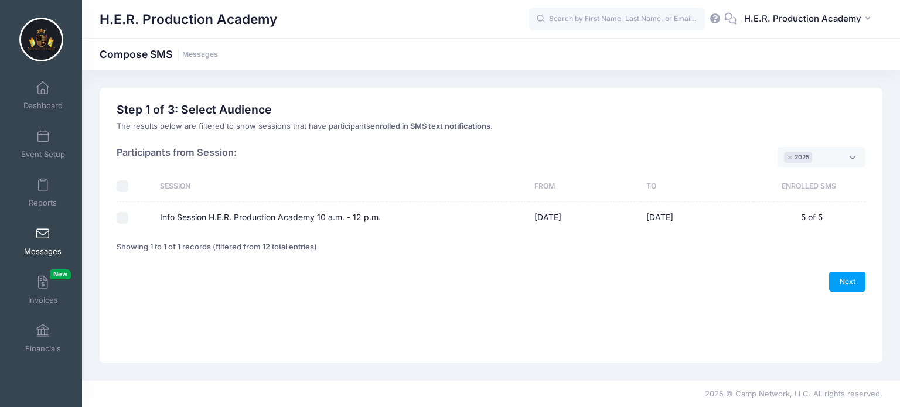
click at [124, 216] on input "Info Session H.E.R. Production Academy 10 a.m. - 12 p.m." at bounding box center [123, 218] width 12 height 12
checkbox input "true"
click at [852, 288] on link "Next" at bounding box center [847, 282] width 36 height 20
select select "50"
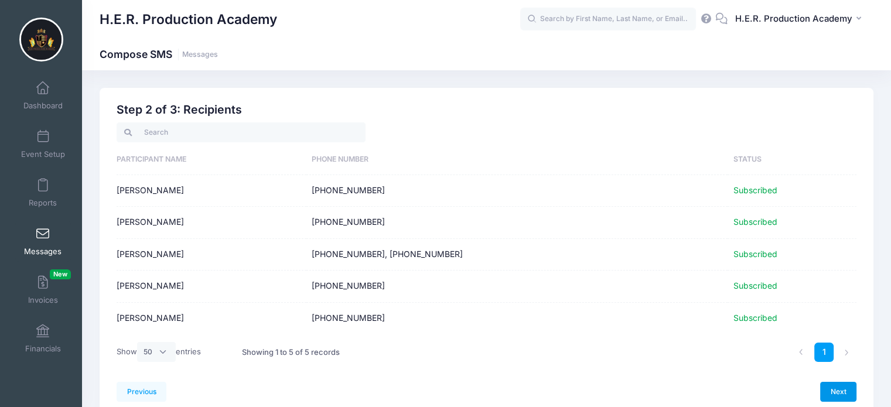
click at [843, 392] on link "Next" at bounding box center [838, 392] width 36 height 20
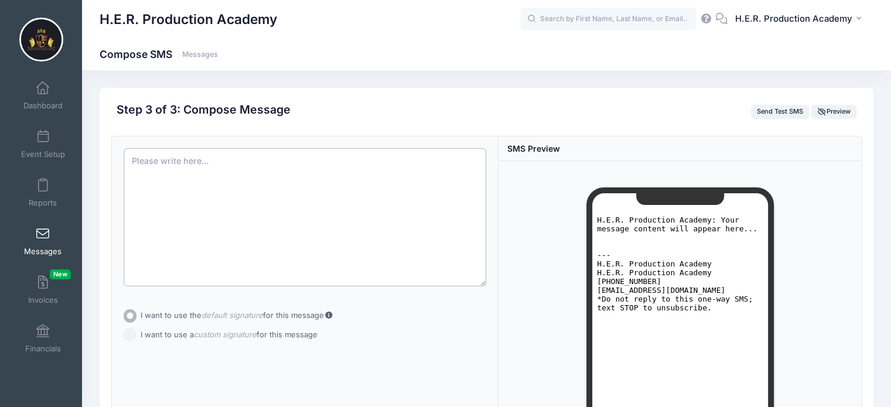
click at [169, 161] on textarea at bounding box center [305, 217] width 363 height 138
